Goal: Transaction & Acquisition: Purchase product/service

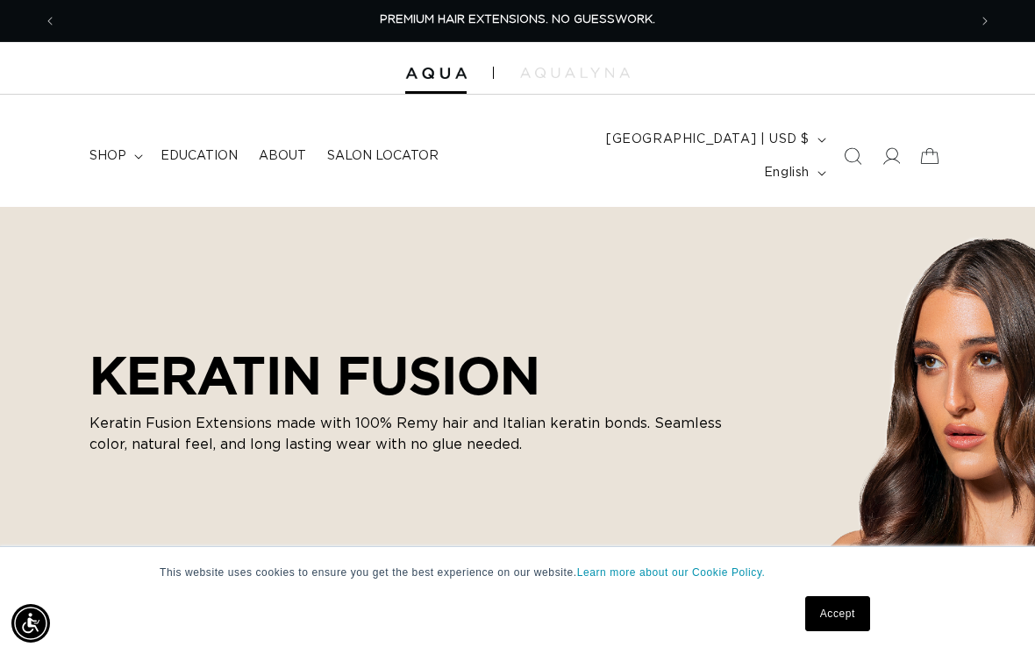
click at [211, 148] on span "Education" at bounding box center [199, 156] width 77 height 16
click at [120, 148] on span "shop" at bounding box center [107, 156] width 37 height 16
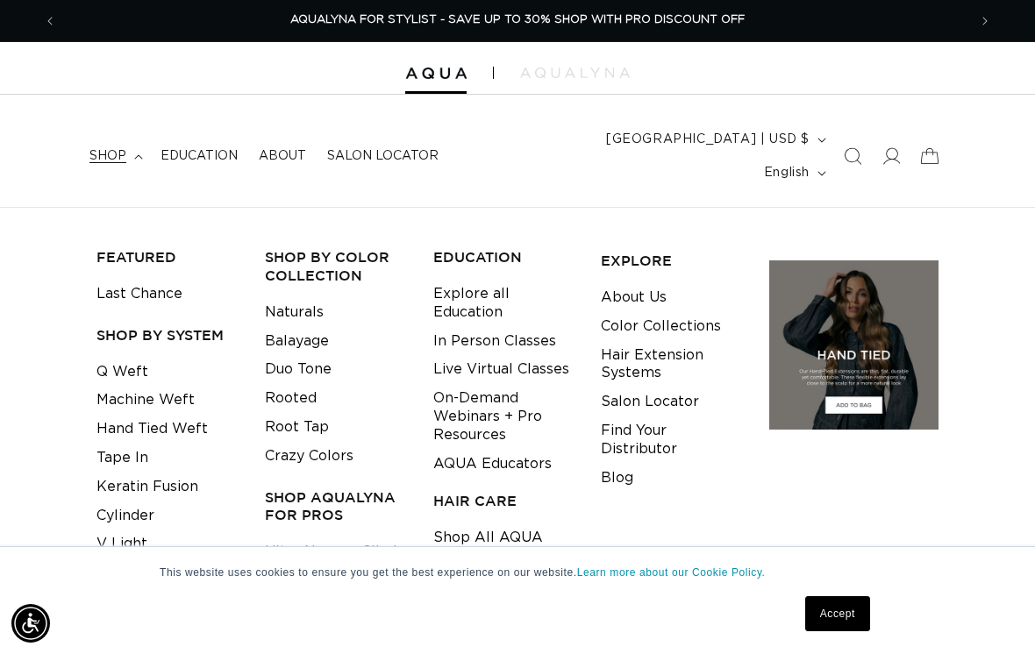
click at [147, 530] on link "V Light" at bounding box center [122, 544] width 51 height 29
click at [153, 502] on link "Cylinder" at bounding box center [126, 516] width 58 height 29
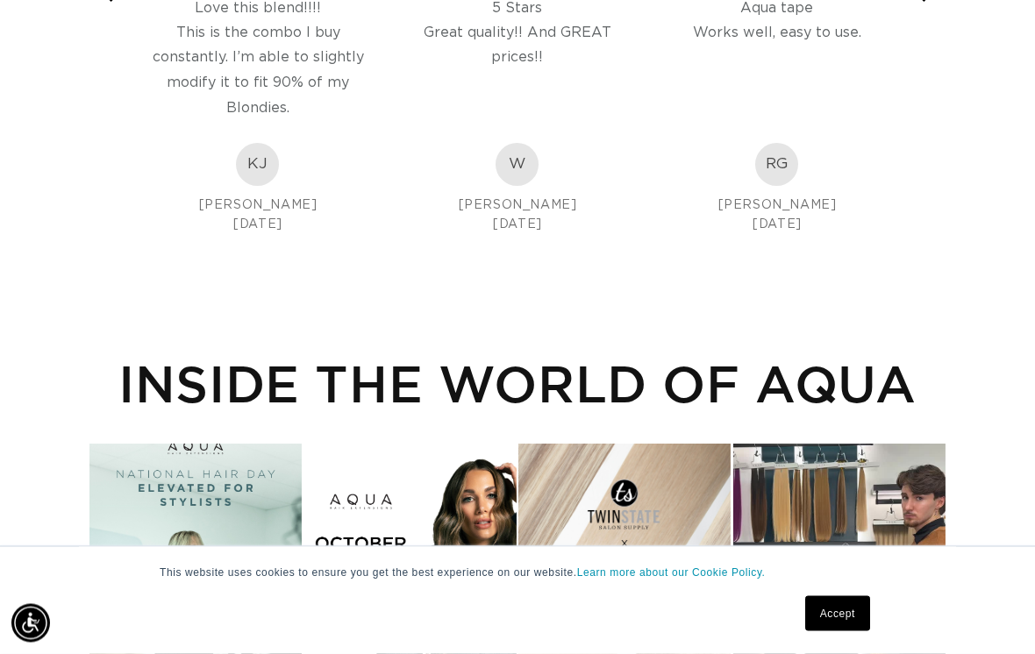
scroll to position [1886, 0]
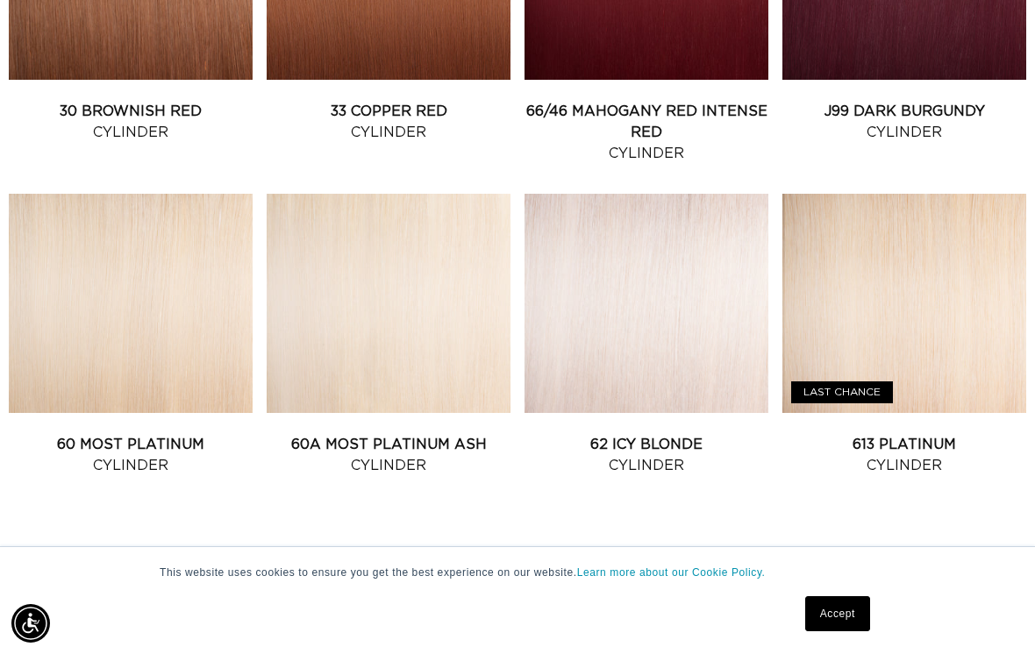
scroll to position [0, 911]
click at [397, 434] on link "60A Most Platinum Ash Cylinder" at bounding box center [389, 455] width 244 height 42
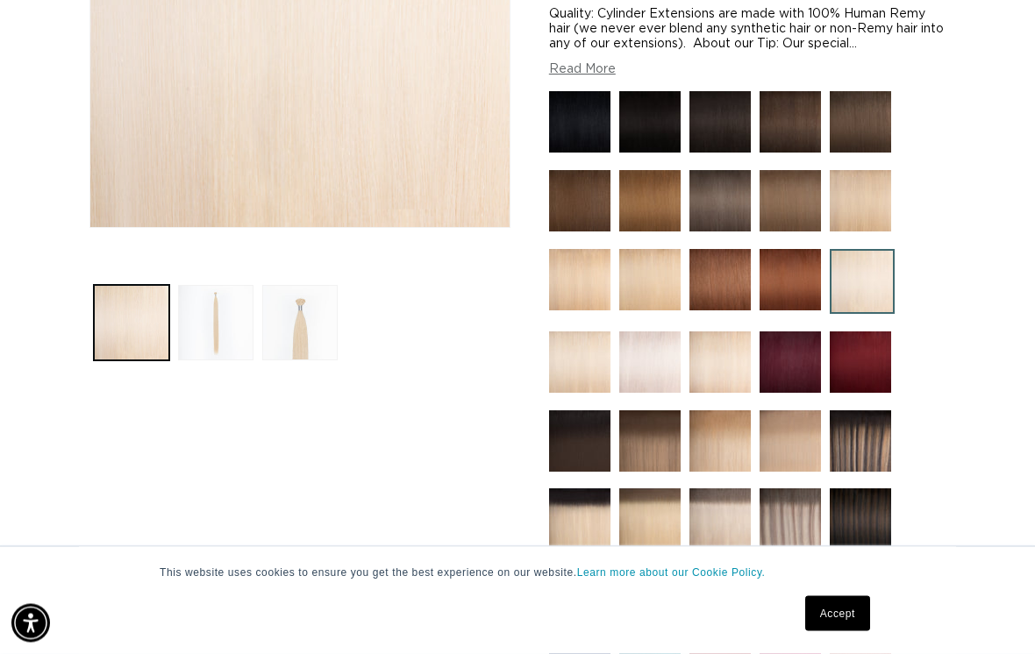
scroll to position [462, 0]
click at [316, 311] on button "Load image 3 in gallery view" at bounding box center [299, 322] width 75 height 75
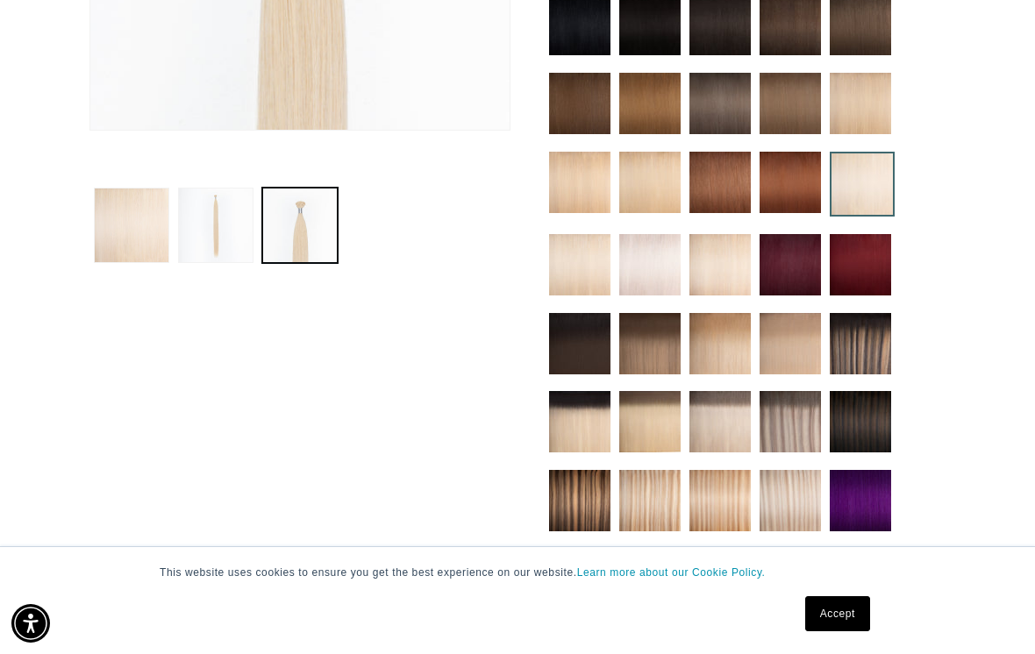
scroll to position [0, 911]
click at [661, 246] on img at bounding box center [649, 264] width 61 height 61
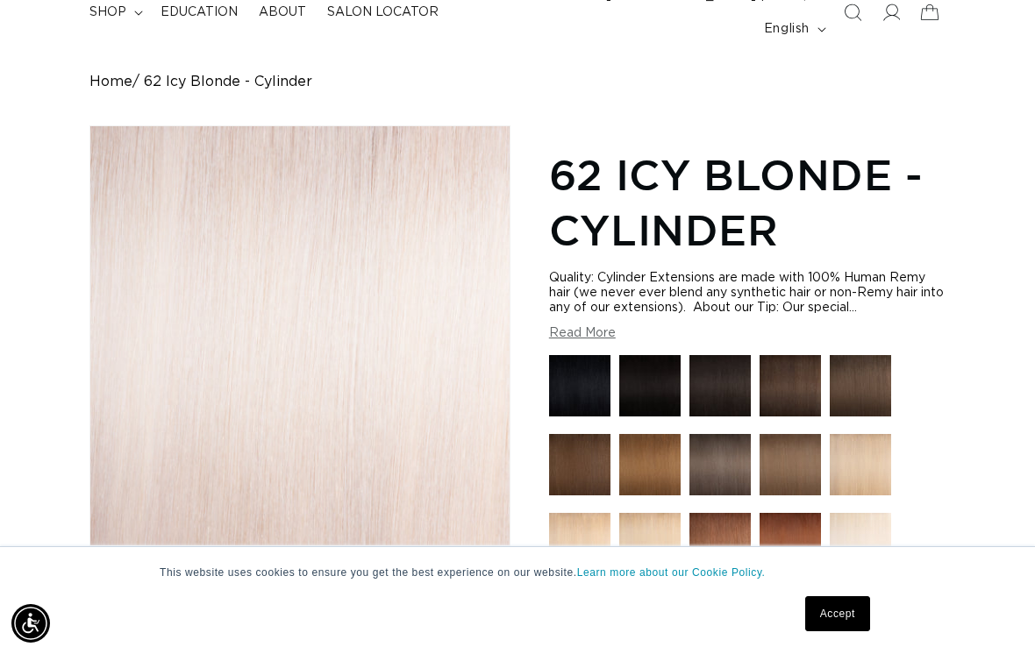
scroll to position [143, 0]
